Goal: Complete application form

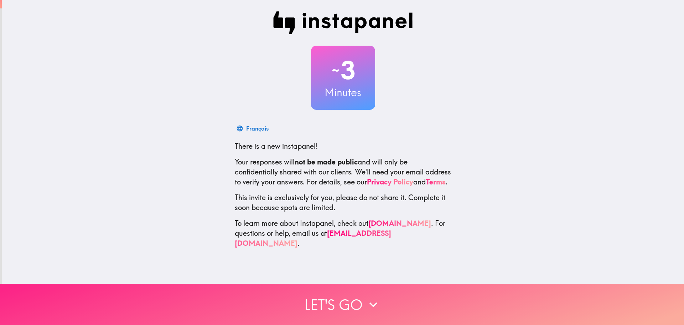
click at [212, 293] on button "Let's go" at bounding box center [342, 304] width 684 height 41
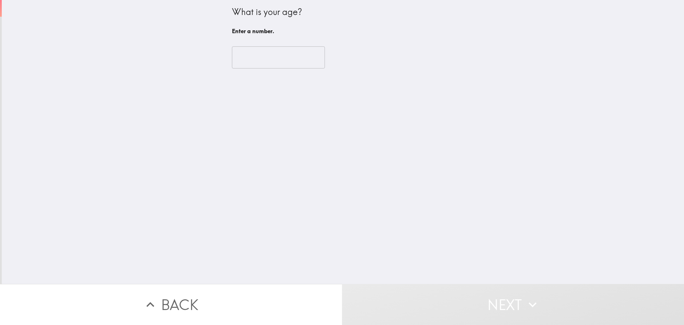
click at [271, 52] on input "number" at bounding box center [278, 57] width 93 height 22
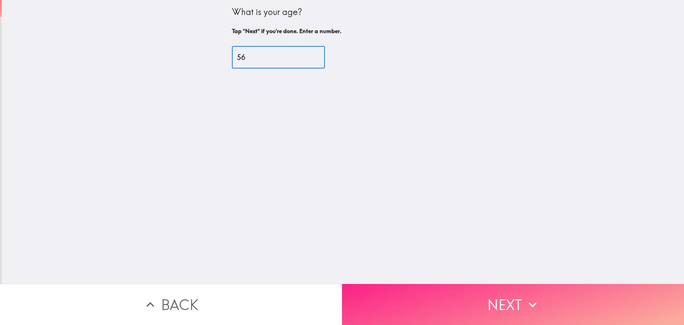
type input "56"
click at [421, 298] on button "Next" at bounding box center [513, 304] width 342 height 41
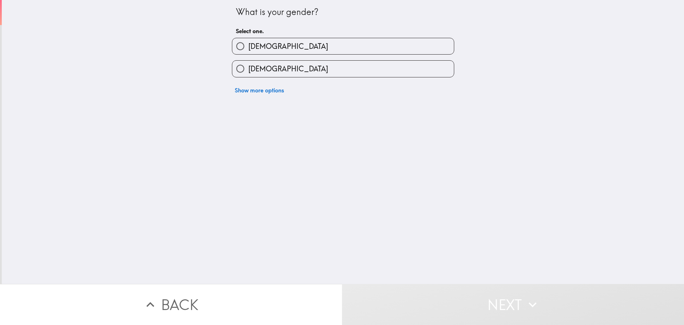
click at [251, 42] on span "[DEMOGRAPHIC_DATA]" at bounding box center [288, 46] width 80 height 10
click at [248, 42] on input "[DEMOGRAPHIC_DATA]" at bounding box center [240, 46] width 16 height 16
radio input "true"
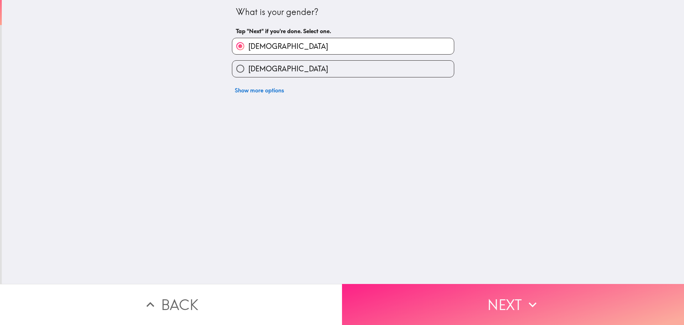
click at [456, 286] on button "Next" at bounding box center [513, 304] width 342 height 41
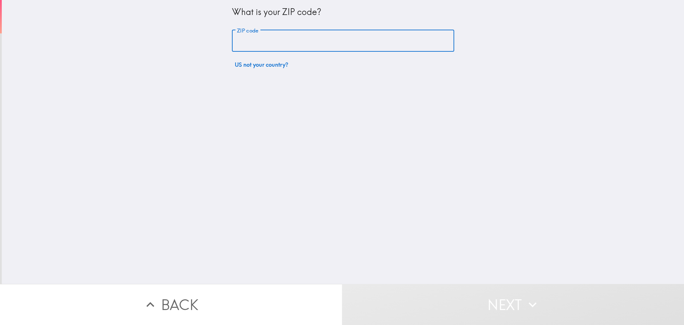
click at [285, 47] on input "ZIP code" at bounding box center [343, 41] width 222 height 22
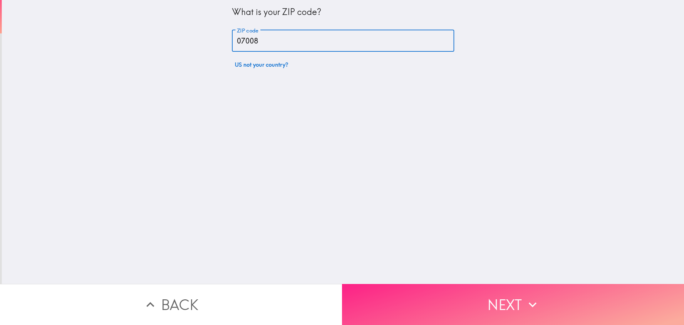
type input "07008"
click at [457, 286] on button "Next" at bounding box center [513, 304] width 342 height 41
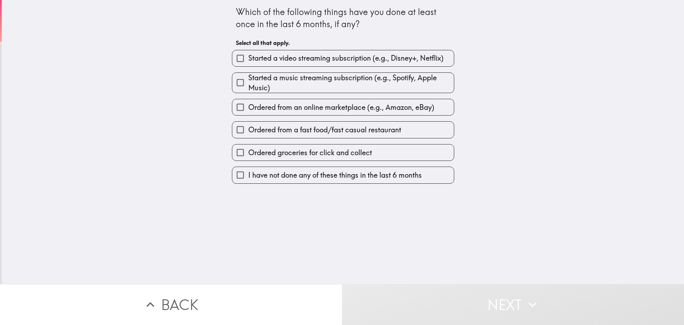
click at [273, 109] on span "Ordered from an online marketplace (e.g., Amazon, eBay)" at bounding box center [341, 107] width 186 height 10
click at [248, 109] on input "Ordered from an online marketplace (e.g., Amazon, eBay)" at bounding box center [240, 107] width 16 height 16
checkbox input "true"
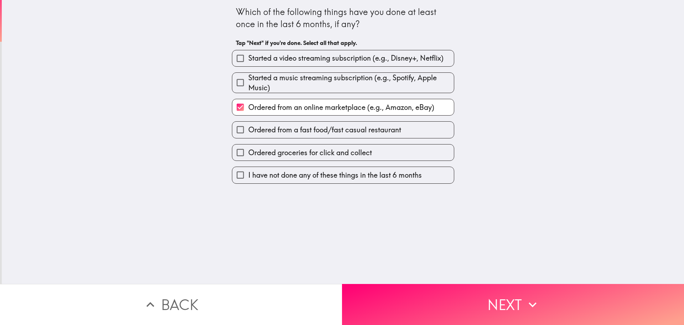
click at [278, 133] on span "Ordered from a fast food/fast casual restaurant" at bounding box center [324, 130] width 153 height 10
click at [248, 133] on input "Ordered from a fast food/fast casual restaurant" at bounding box center [240, 130] width 16 height 16
checkbox input "true"
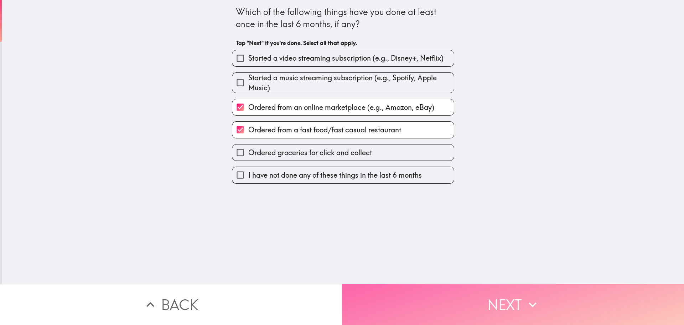
click at [482, 305] on button "Next" at bounding box center [513, 304] width 342 height 41
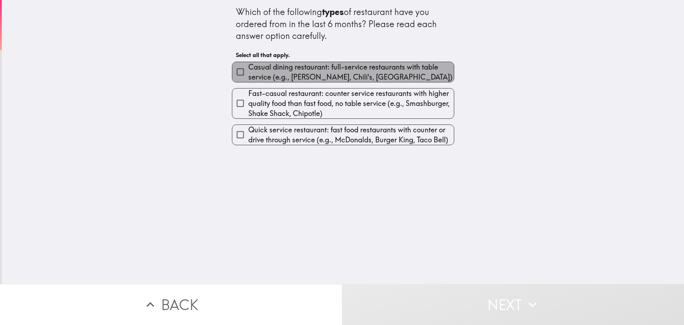
click at [331, 70] on span "Casual dining restaurant: full-service restaurants with table service (e.g., [P…" at bounding box center [351, 72] width 206 height 20
click at [248, 70] on input "Casual dining restaurant: full-service restaurants with table service (e.g., [P…" at bounding box center [240, 72] width 16 height 16
checkbox input "true"
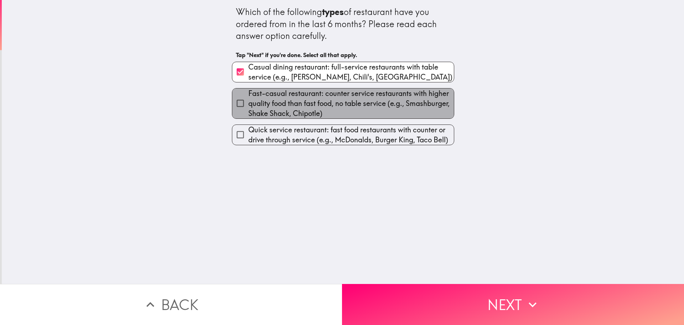
click at [331, 101] on span "Fast-casual restaurant: counter service restaurants with higher quality food th…" at bounding box center [351, 103] width 206 height 30
click at [248, 101] on input "Fast-casual restaurant: counter service restaurants with higher quality food th…" at bounding box center [240, 103] width 16 height 16
checkbox input "true"
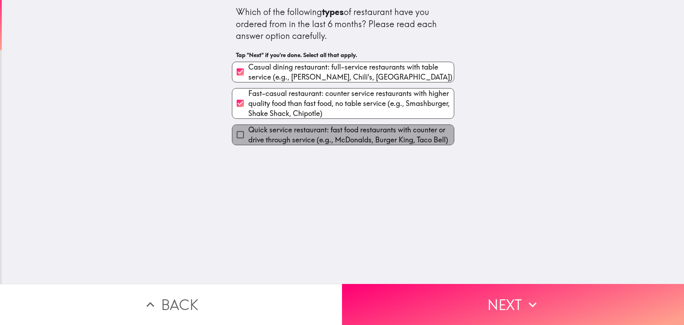
click at [330, 137] on span "Quick service restaurant: fast food restaurants with counter or drive through s…" at bounding box center [351, 135] width 206 height 20
click at [248, 137] on input "Quick service restaurant: fast food restaurants with counter or drive through s…" at bounding box center [240, 135] width 16 height 16
checkbox input "true"
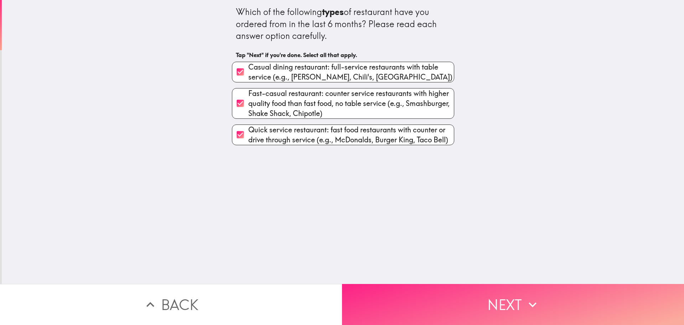
click at [422, 292] on button "Next" at bounding box center [513, 304] width 342 height 41
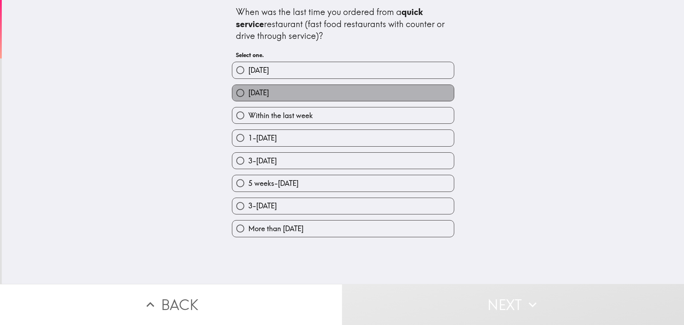
click at [419, 93] on label "[DATE]" at bounding box center [343, 93] width 222 height 16
click at [248, 93] on input "[DATE]" at bounding box center [240, 93] width 16 height 16
radio input "true"
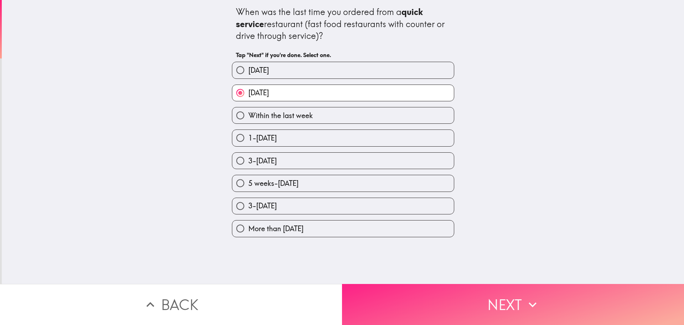
click at [529, 286] on button "Next" at bounding box center [513, 304] width 342 height 41
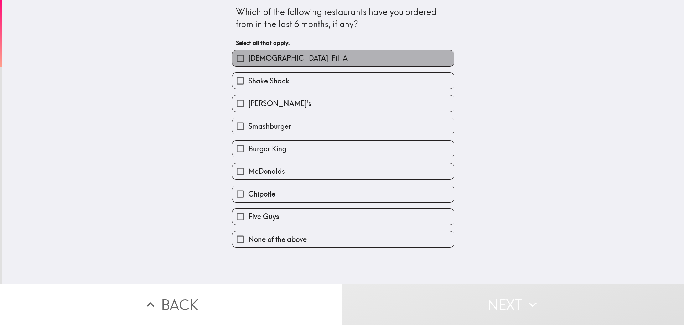
click at [264, 61] on span "[DEMOGRAPHIC_DATA]-Fil-A" at bounding box center [297, 58] width 99 height 10
click at [248, 61] on input "[DEMOGRAPHIC_DATA]-Fil-A" at bounding box center [240, 58] width 16 height 16
checkbox input "true"
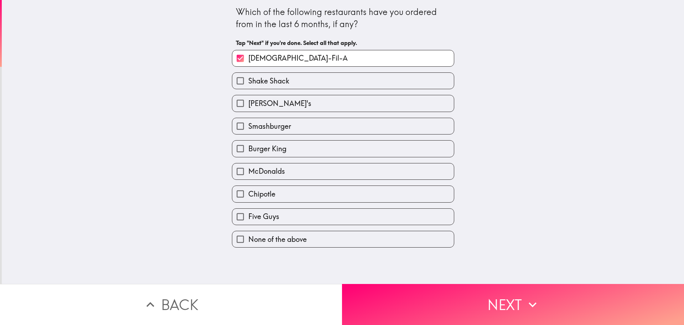
click at [269, 106] on span "[PERSON_NAME]'s" at bounding box center [279, 103] width 63 height 10
click at [248, 106] on input "[PERSON_NAME]'s" at bounding box center [240, 103] width 16 height 16
checkbox input "true"
click at [261, 146] on span "Burger King" at bounding box center [267, 149] width 38 height 10
click at [248, 146] on input "Burger King" at bounding box center [240, 148] width 16 height 16
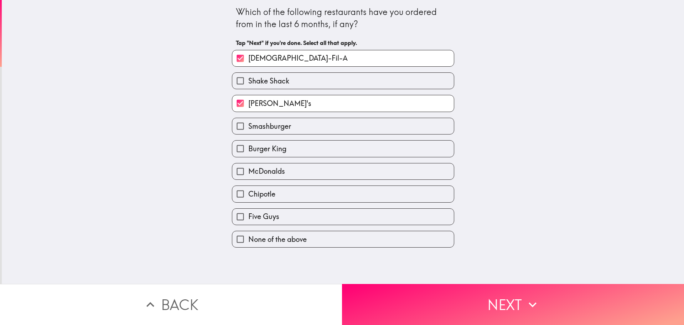
checkbox input "true"
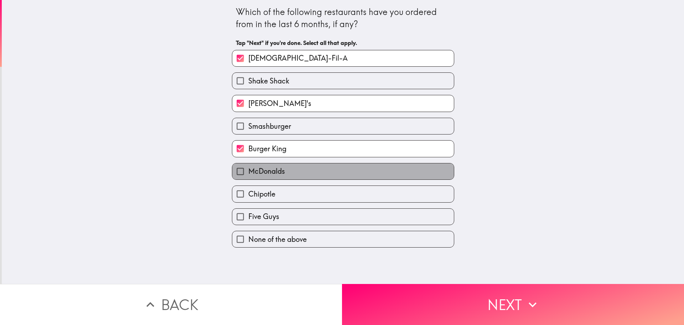
click at [258, 166] on span "McDonalds" at bounding box center [266, 171] width 37 height 10
click at [248, 166] on input "McDonalds" at bounding box center [240, 171] width 16 height 16
checkbox input "true"
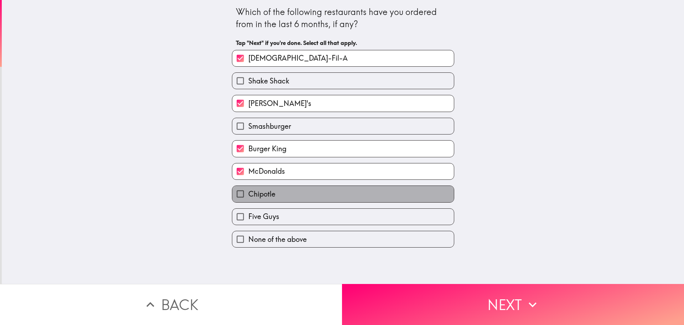
click at [262, 192] on span "Chipotle" at bounding box center [261, 194] width 27 height 10
click at [248, 192] on input "Chipotle" at bounding box center [240, 194] width 16 height 16
checkbox input "true"
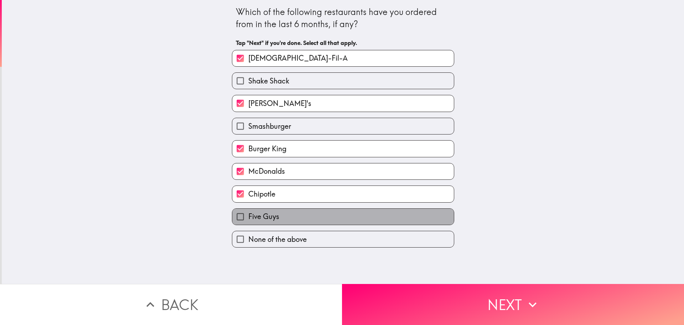
click at [335, 217] on label "Five Guys" at bounding box center [343, 217] width 222 height 16
click at [248, 217] on input "Five Guys" at bounding box center [240, 217] width 16 height 16
checkbox input "true"
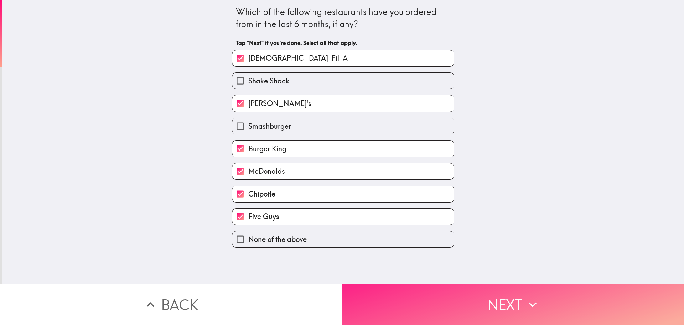
click at [380, 294] on button "Next" at bounding box center [513, 304] width 342 height 41
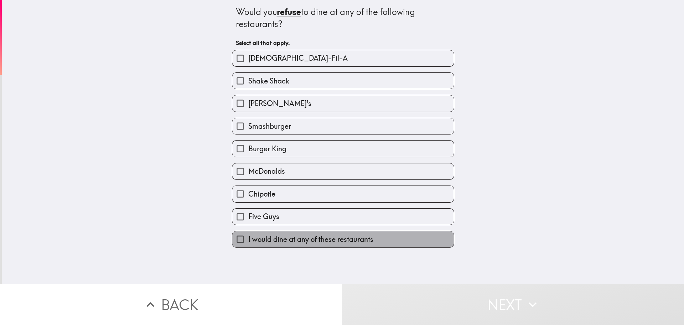
click at [321, 238] on span "I would dine at any of these restaurants" at bounding box center [310, 239] width 125 height 10
click at [248, 238] on input "I would dine at any of these restaurants" at bounding box center [240, 239] width 16 height 16
checkbox input "true"
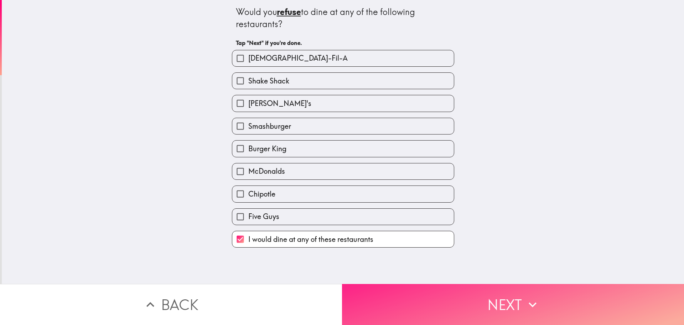
click at [390, 306] on button "Next" at bounding box center [513, 304] width 342 height 41
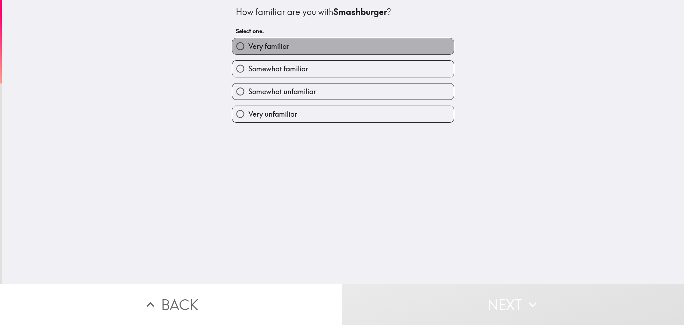
click at [393, 50] on label "Very familiar" at bounding box center [343, 46] width 222 height 16
click at [248, 50] on input "Very familiar" at bounding box center [240, 46] width 16 height 16
radio input "true"
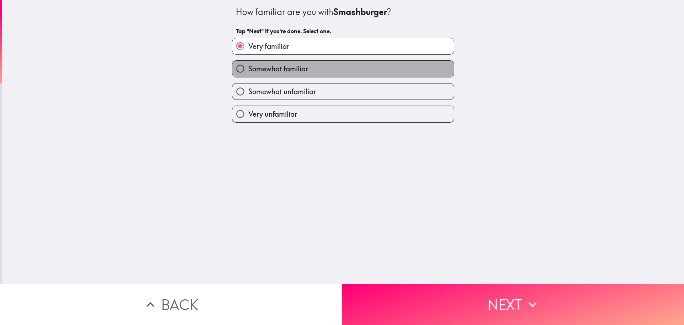
click at [386, 71] on label "Somewhat familiar" at bounding box center [343, 69] width 222 height 16
click at [248, 71] on input "Somewhat familiar" at bounding box center [240, 69] width 16 height 16
radio input "true"
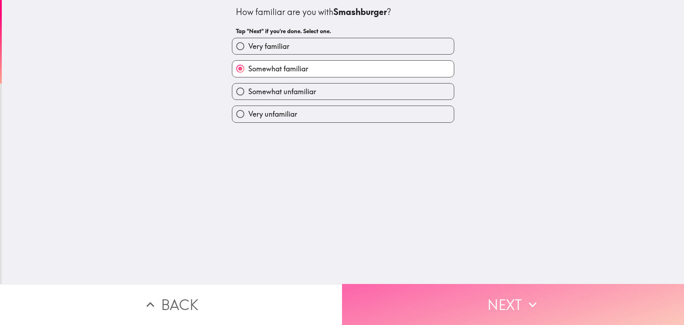
click at [402, 292] on button "Next" at bounding box center [513, 304] width 342 height 41
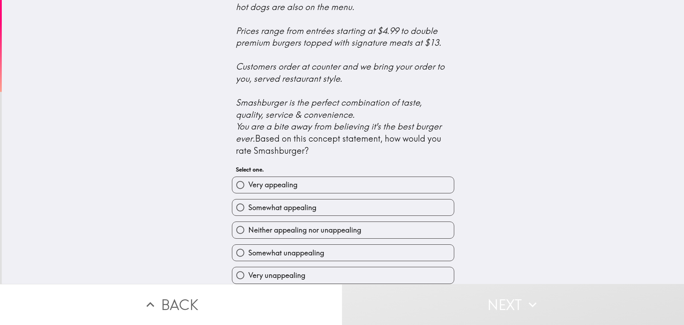
scroll to position [250, 0]
click at [272, 181] on span "Very appealing" at bounding box center [272, 185] width 49 height 10
click at [248, 181] on input "Very appealing" at bounding box center [240, 185] width 16 height 16
radio input "true"
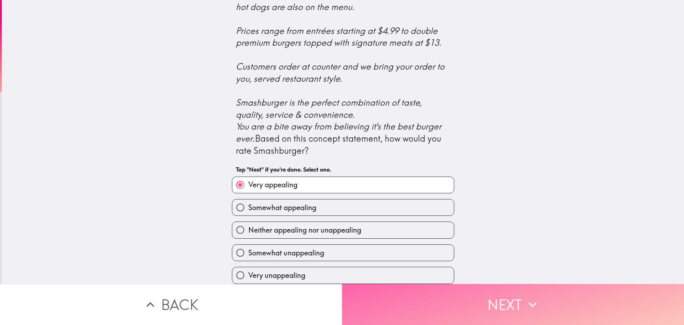
click at [457, 301] on button "Next" at bounding box center [513, 304] width 342 height 41
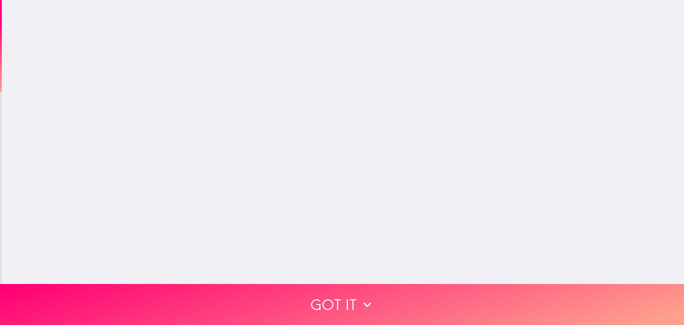
scroll to position [0, 0]
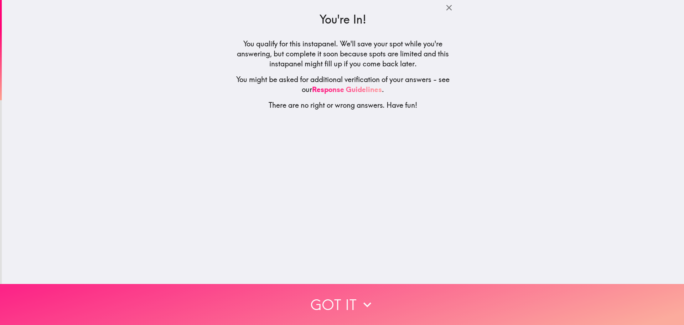
click at [419, 292] on button "Got it" at bounding box center [342, 304] width 684 height 41
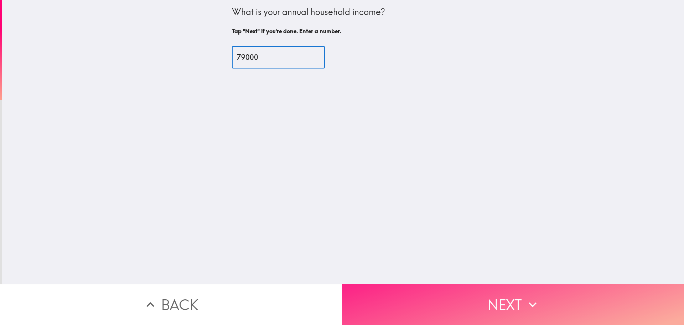
type input "79000"
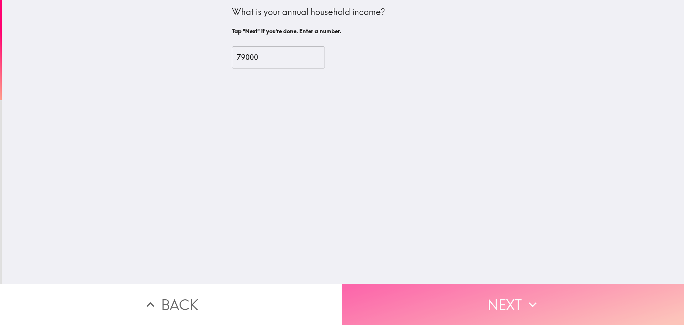
click at [478, 290] on button "Next" at bounding box center [513, 304] width 342 height 41
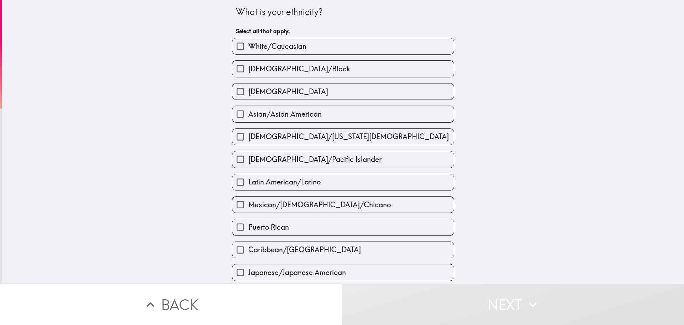
click at [379, 47] on label "White/Caucasian" at bounding box center [343, 46] width 222 height 16
click at [248, 47] on input "White/Caucasian" at bounding box center [240, 46] width 16 height 16
checkbox input "true"
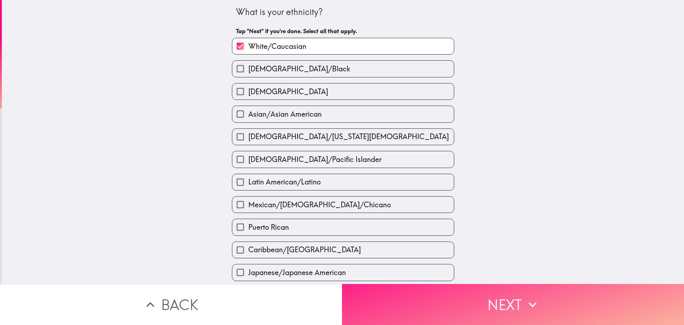
click at [535, 297] on icon "button" at bounding box center [533, 305] width 16 height 16
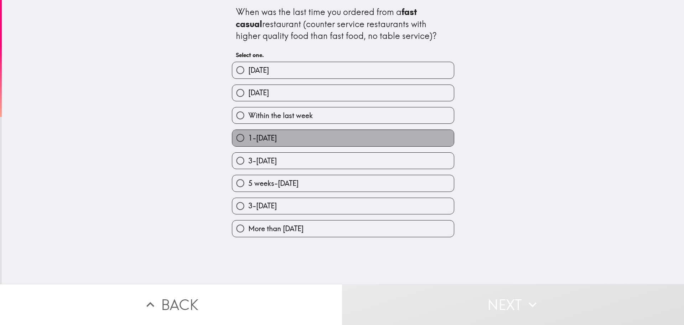
click at [379, 135] on label "1-[DATE]" at bounding box center [343, 138] width 222 height 16
click at [248, 135] on input "1-[DATE]" at bounding box center [240, 138] width 16 height 16
radio input "true"
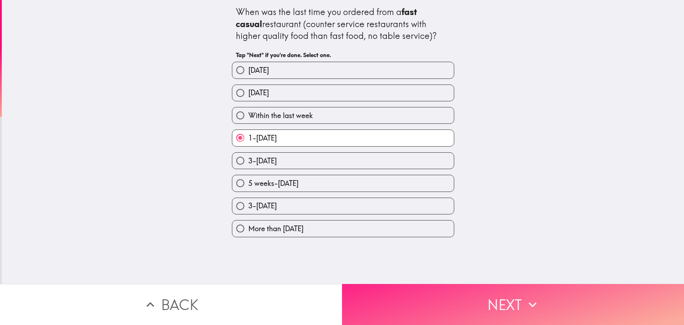
click at [511, 297] on button "Next" at bounding box center [513, 304] width 342 height 41
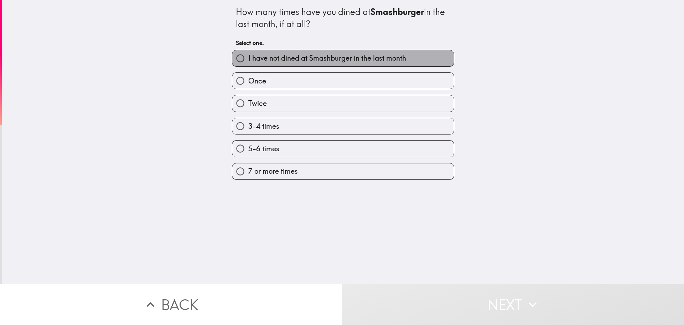
click at [405, 51] on label "I have not dined at Smashburger in the last month" at bounding box center [343, 58] width 222 height 16
click at [248, 51] on input "I have not dined at Smashburger in the last month" at bounding box center [240, 58] width 16 height 16
radio input "true"
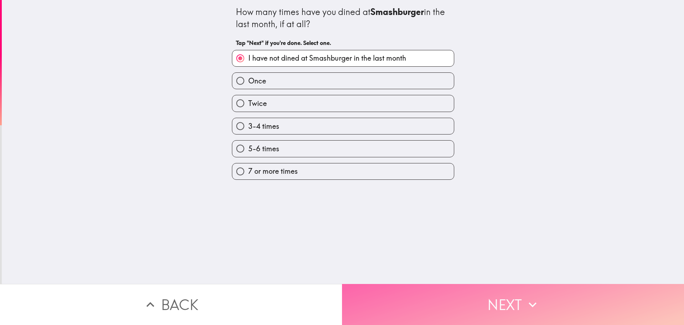
click at [533, 297] on icon "button" at bounding box center [533, 305] width 16 height 16
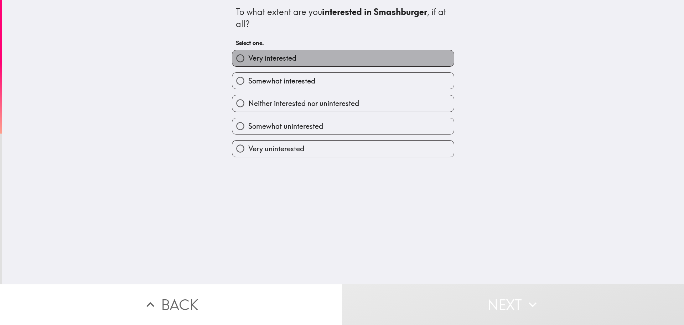
click at [357, 53] on label "Very interested" at bounding box center [343, 58] width 222 height 16
click at [248, 53] on input "Very interested" at bounding box center [240, 58] width 16 height 16
radio input "true"
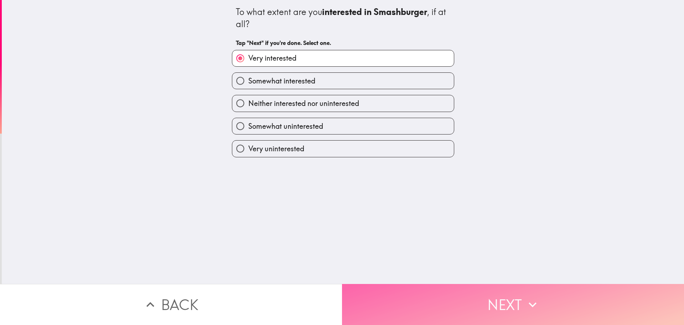
click at [455, 299] on button "Next" at bounding box center [513, 304] width 342 height 41
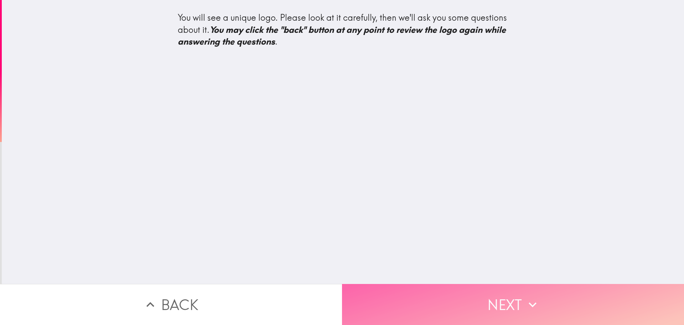
click at [503, 309] on button "Next" at bounding box center [513, 304] width 342 height 41
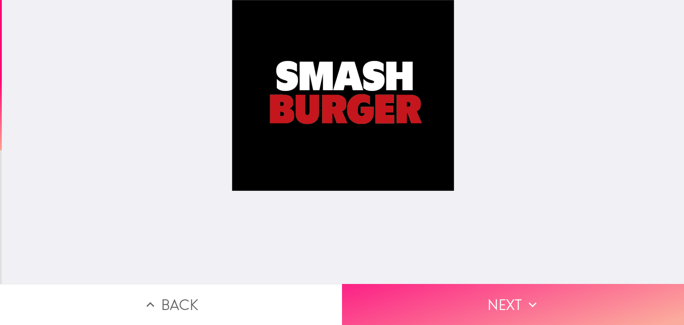
click at [463, 300] on button "Next" at bounding box center [513, 304] width 342 height 41
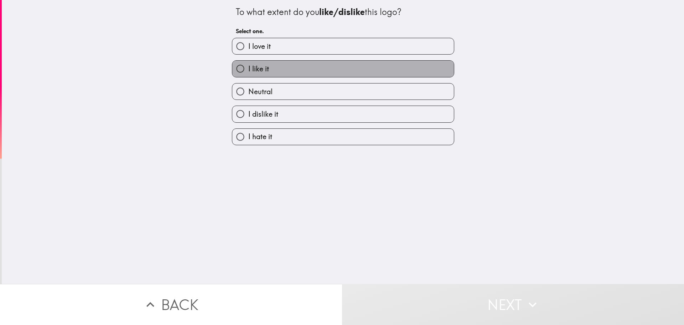
click at [412, 69] on label "I like it" at bounding box center [343, 69] width 222 height 16
click at [248, 69] on input "I like it" at bounding box center [240, 69] width 16 height 16
radio input "true"
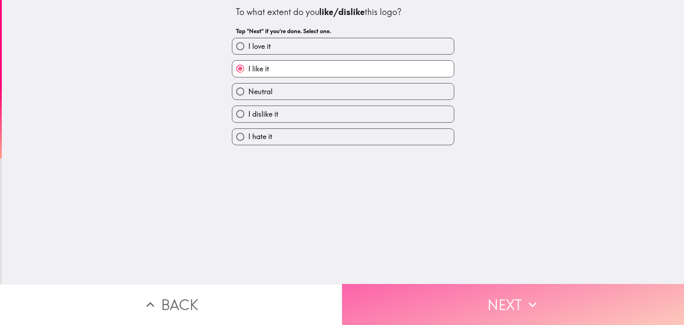
click at [540, 313] on button "Next" at bounding box center [513, 304] width 342 height 41
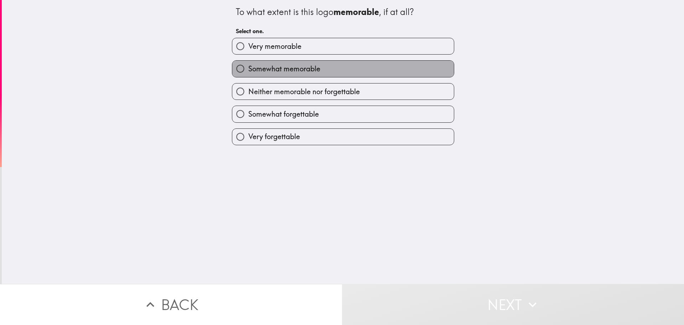
click at [392, 72] on label "Somewhat memorable" at bounding box center [343, 69] width 222 height 16
click at [248, 72] on input "Somewhat memorable" at bounding box center [240, 69] width 16 height 16
radio input "true"
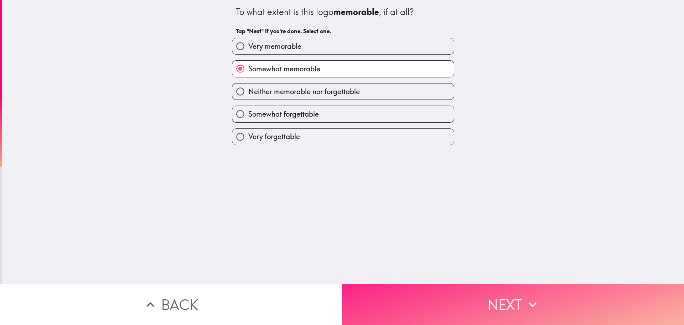
click at [505, 293] on button "Next" at bounding box center [513, 304] width 342 height 41
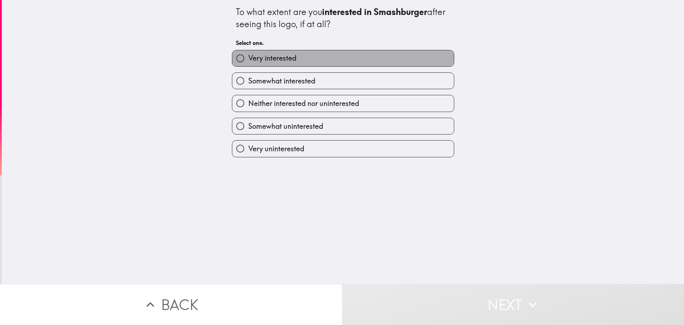
click at [299, 56] on label "Very interested" at bounding box center [343, 58] width 222 height 16
click at [248, 56] on input "Very interested" at bounding box center [240, 58] width 16 height 16
radio input "true"
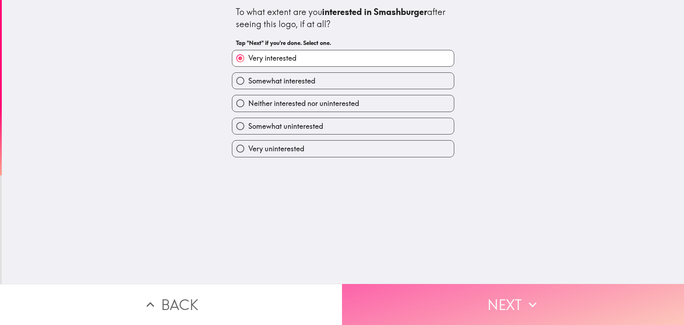
click at [508, 300] on button "Next" at bounding box center [513, 304] width 342 height 41
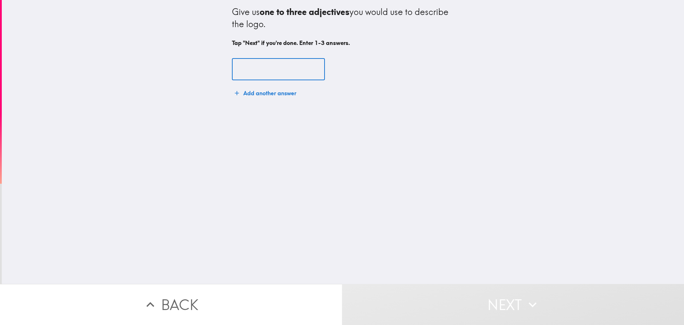
click at [251, 65] on input "text" at bounding box center [278, 69] width 93 height 22
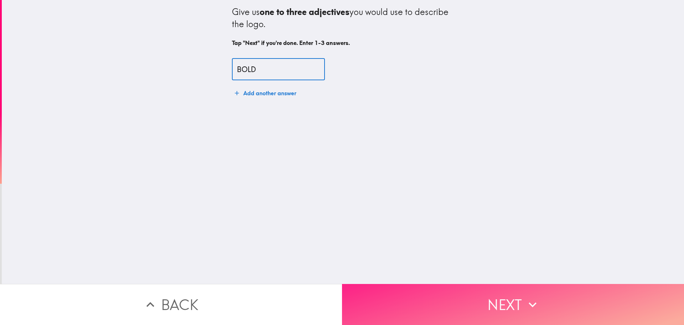
type input "BOLD"
click at [434, 299] on button "Next" at bounding box center [513, 304] width 342 height 41
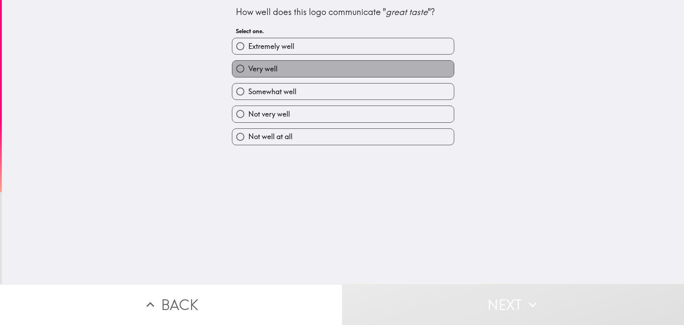
click at [362, 65] on label "Very well" at bounding box center [343, 69] width 222 height 16
click at [248, 65] on input "Very well" at bounding box center [240, 69] width 16 height 16
radio input "true"
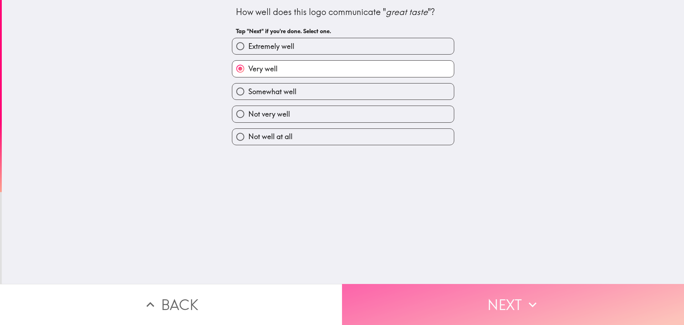
click at [449, 305] on button "Next" at bounding box center [513, 304] width 342 height 41
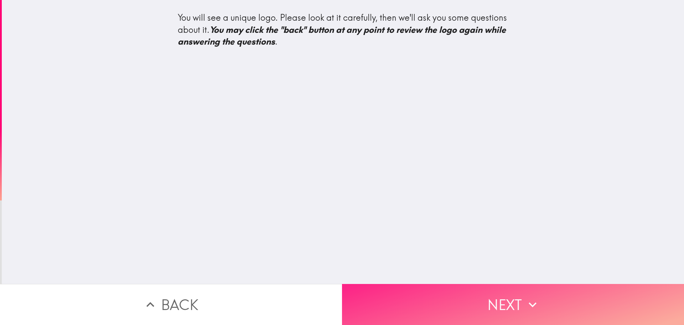
click at [509, 304] on button "Next" at bounding box center [513, 304] width 342 height 41
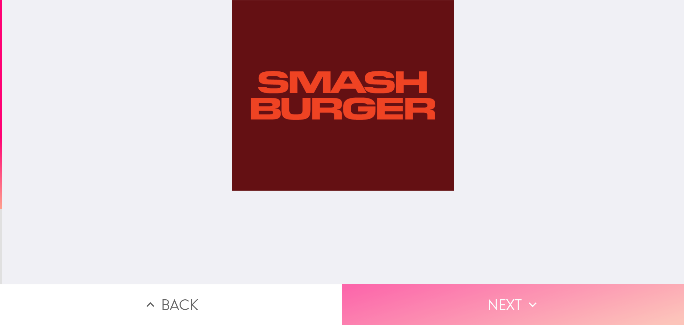
click at [518, 305] on button "Next" at bounding box center [513, 304] width 342 height 41
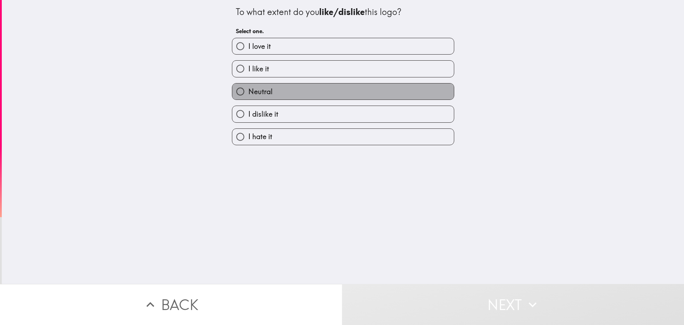
click at [382, 90] on label "Neutral" at bounding box center [343, 91] width 222 height 16
click at [248, 90] on input "Neutral" at bounding box center [240, 91] width 16 height 16
radio input "true"
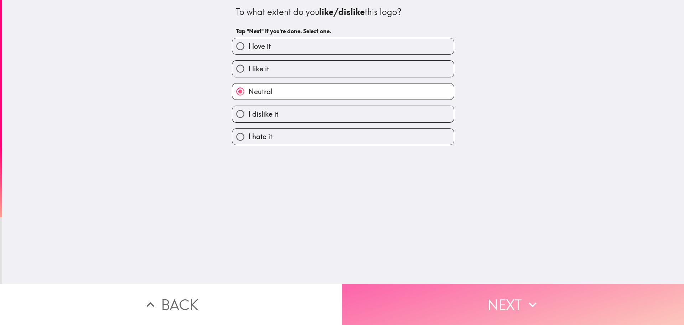
click at [521, 301] on button "Next" at bounding box center [513, 304] width 342 height 41
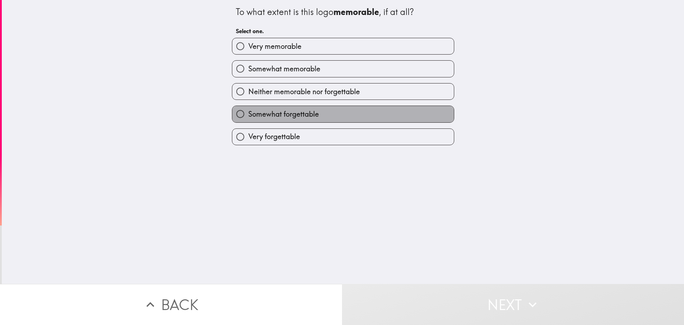
click at [307, 114] on span "Somewhat forgettable" at bounding box center [283, 114] width 71 height 10
click at [248, 114] on input "Somewhat forgettable" at bounding box center [240, 114] width 16 height 16
radio input "true"
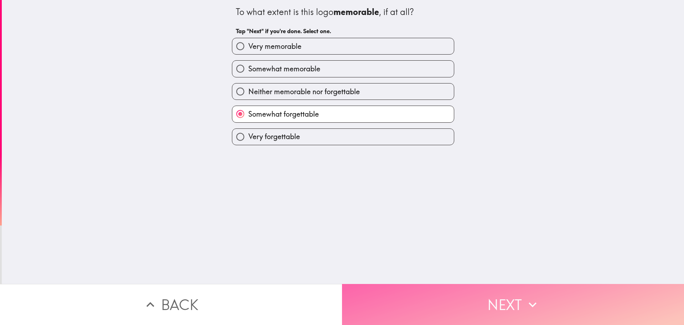
click at [449, 295] on button "Next" at bounding box center [513, 304] width 342 height 41
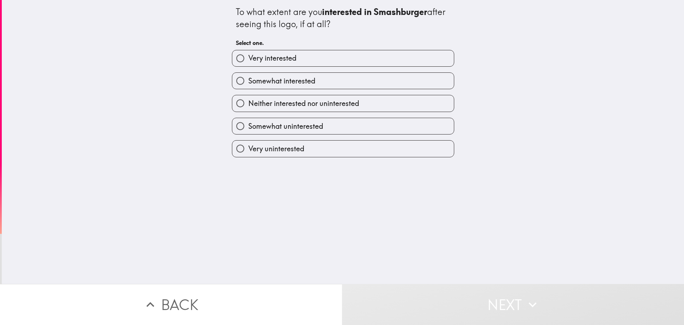
click at [283, 84] on span "Somewhat interested" at bounding box center [281, 81] width 67 height 10
click at [248, 84] on input "Somewhat interested" at bounding box center [240, 81] width 16 height 16
radio input "true"
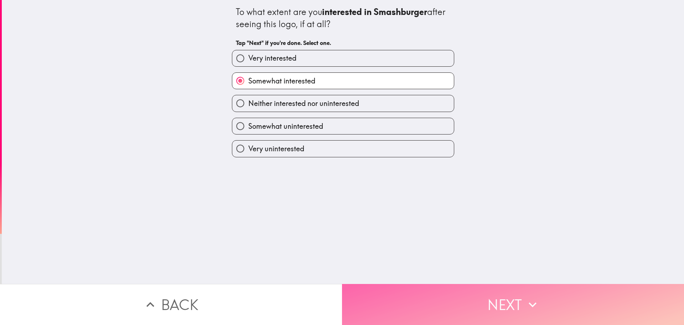
click at [440, 293] on button "Next" at bounding box center [513, 304] width 342 height 41
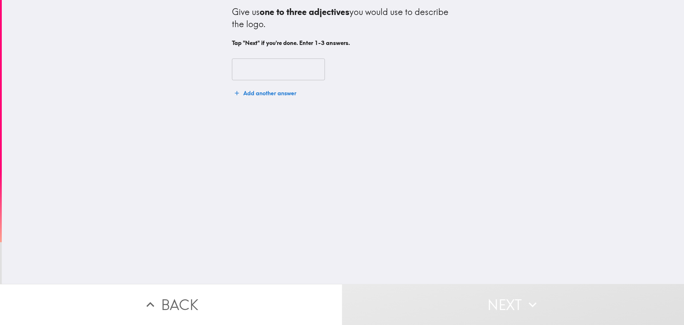
click at [256, 70] on input "text" at bounding box center [278, 69] width 93 height 22
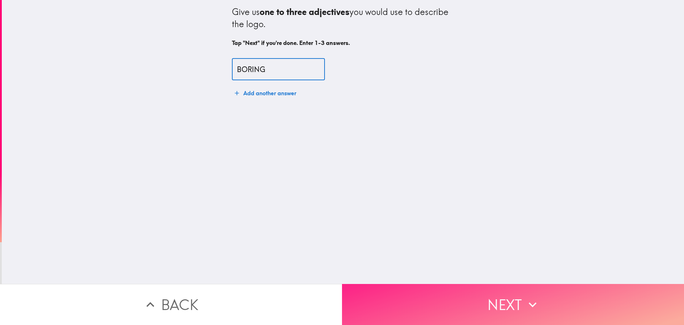
type input "BORING"
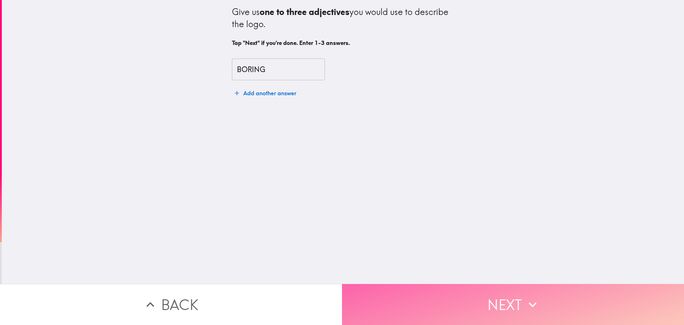
click at [549, 305] on button "Next" at bounding box center [513, 304] width 342 height 41
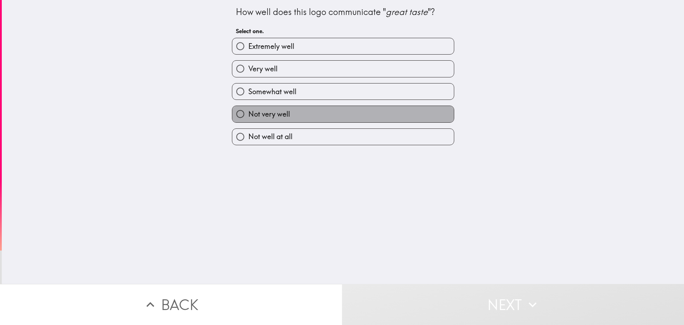
click at [328, 109] on label "Not very well" at bounding box center [343, 114] width 222 height 16
click at [248, 109] on input "Not very well" at bounding box center [240, 114] width 16 height 16
radio input "true"
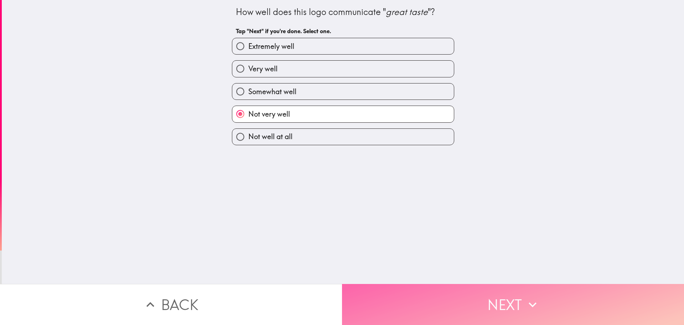
click at [448, 309] on button "Next" at bounding box center [513, 304] width 342 height 41
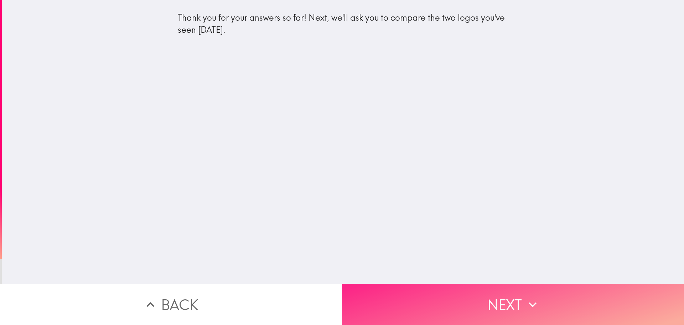
click at [496, 306] on button "Next" at bounding box center [513, 304] width 342 height 41
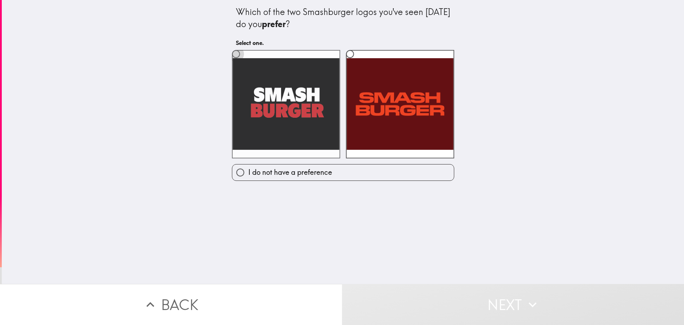
click at [231, 51] on input "radio" at bounding box center [236, 54] width 16 height 16
radio input "true"
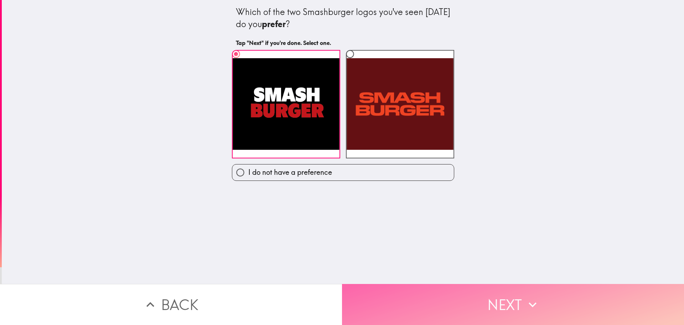
click at [431, 300] on button "Next" at bounding box center [513, 304] width 342 height 41
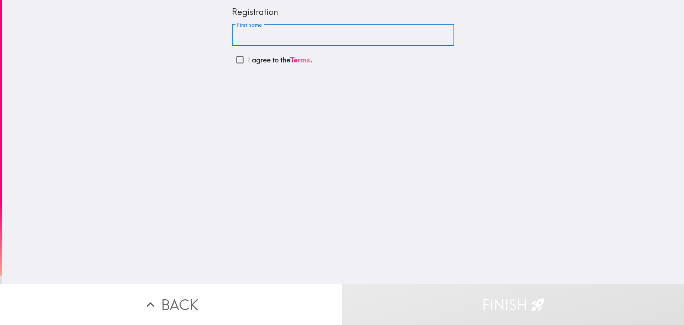
click at [325, 40] on input "First name" at bounding box center [343, 35] width 222 height 22
type input "[PERSON_NAME]"
click at [232, 61] on input "I agree to the Terms ." at bounding box center [240, 60] width 16 height 16
checkbox input "true"
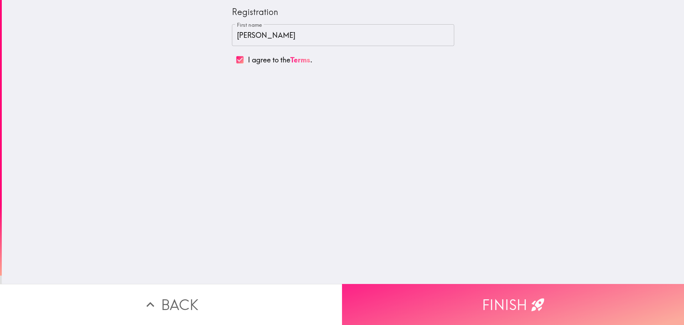
click at [447, 290] on button "Finish" at bounding box center [513, 304] width 342 height 41
